Goal: Task Accomplishment & Management: Manage account settings

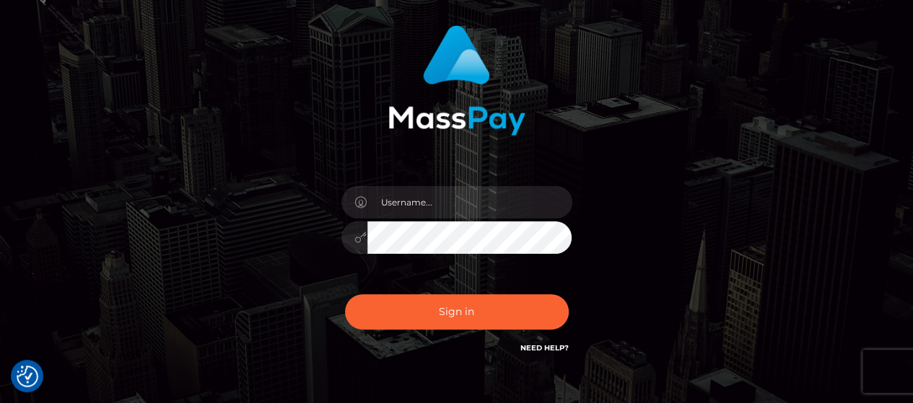
scroll to position [144, 0]
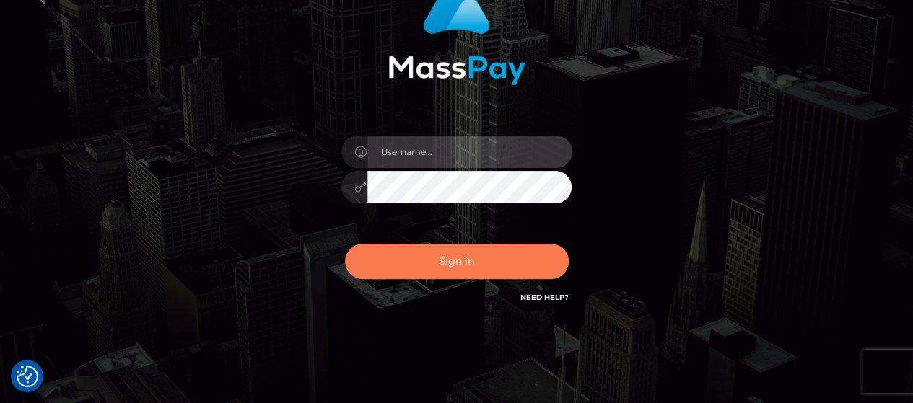
type input "Gabriel.Silversocial"
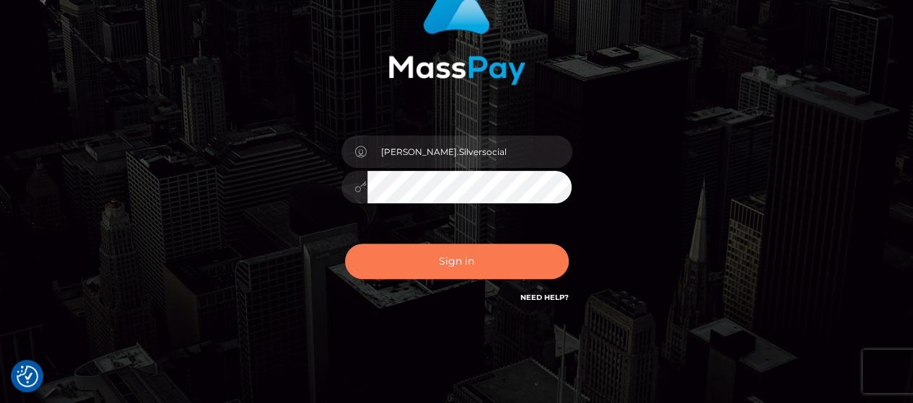
click at [445, 253] on button "Sign in" at bounding box center [457, 261] width 224 height 35
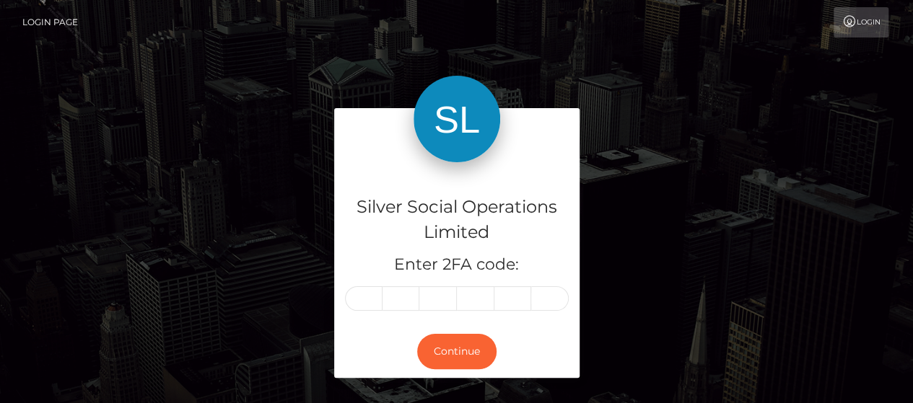
click at [365, 294] on input "text" at bounding box center [364, 298] width 38 height 25
type input "0"
type input "8"
type input "0"
type input "6"
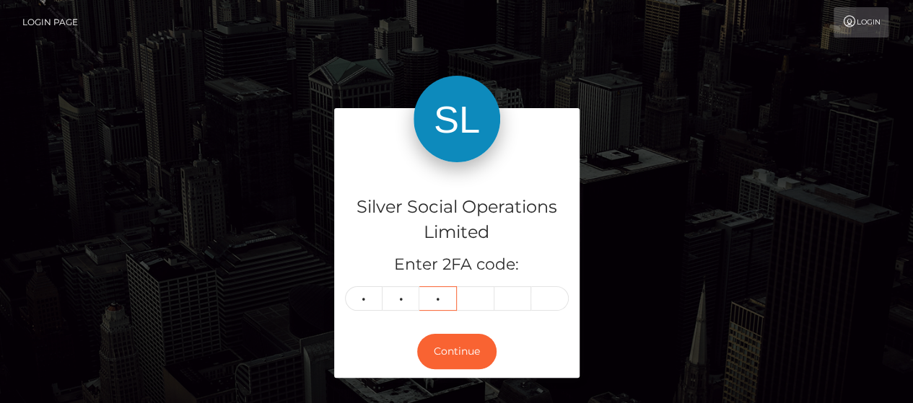
type input "2"
type input "8"
type input "5"
type input "8"
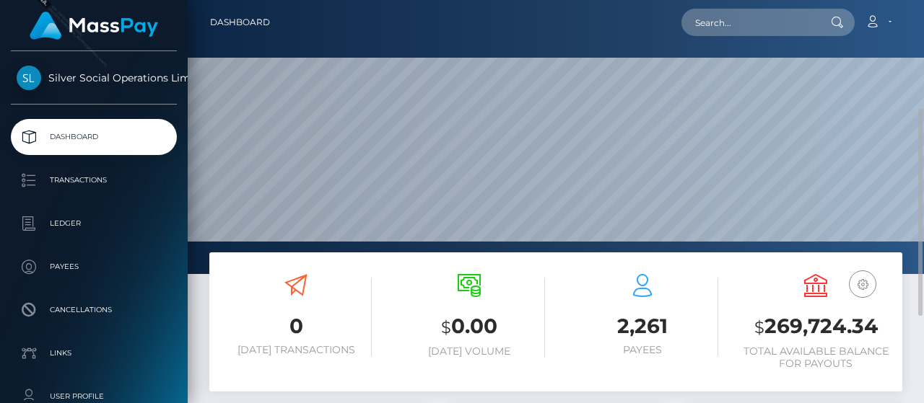
scroll to position [72, 0]
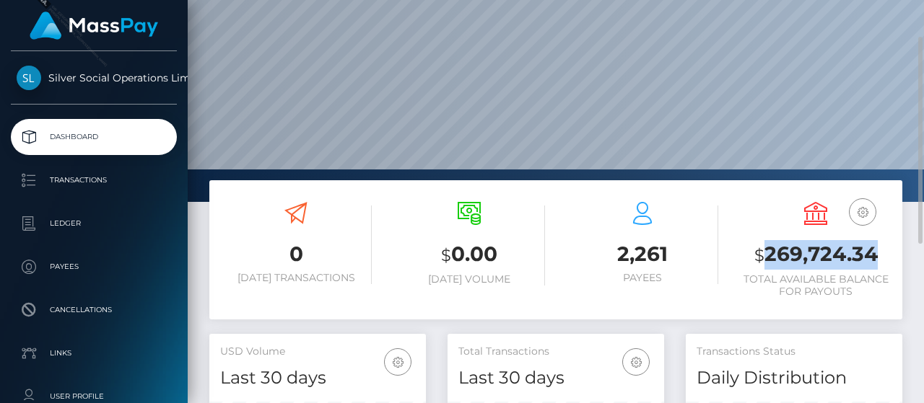
drag, startPoint x: 767, startPoint y: 252, endPoint x: 878, endPoint y: 251, distance: 110.4
click at [878, 251] on h3 "$ 269,724.34" at bounding box center [816, 255] width 152 height 30
copy h3 "269,724.34"
